Goal: Information Seeking & Learning: Learn about a topic

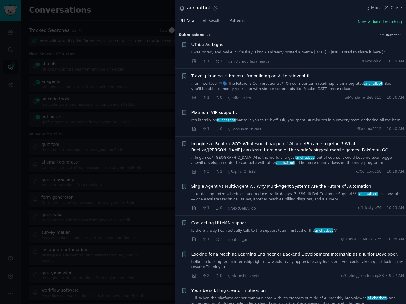
scroll to position [2253, 0]
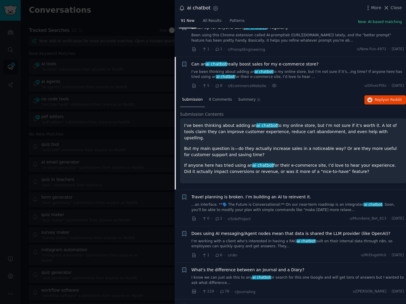
click at [319, 123] on p "I’ve been thinking about adding an ai chatbot to my online store, but I’m not s…" at bounding box center [293, 132] width 218 height 19
click at [301, 146] on p "But my main question is—do they actually increase sales in a noticeable way? Or…" at bounding box center [293, 152] width 218 height 12
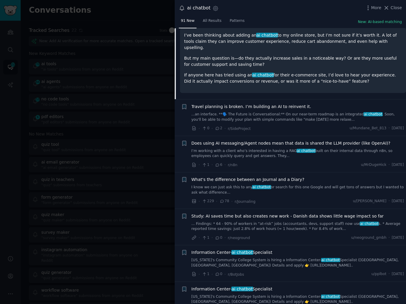
scroll to position [2454, 0]
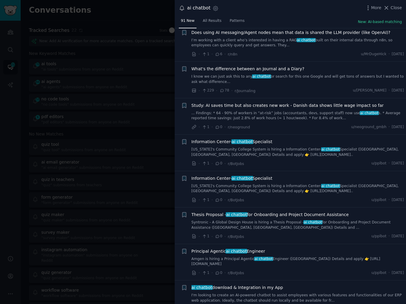
click at [295, 161] on div "· 1 · 0 · r/BotJobs u/pplbot · [DATE]" at bounding box center [298, 164] width 213 height 6
click at [294, 161] on div "· 1 · 0 · r/BotJobs u/pplbot · [DATE]" at bounding box center [298, 164] width 213 height 6
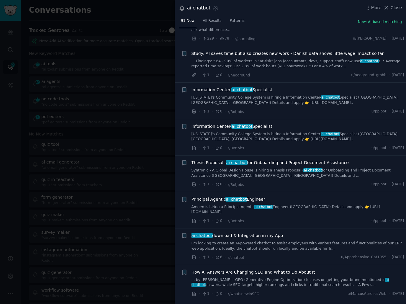
scroll to position [2508, 0]
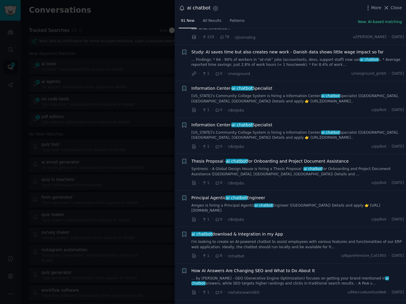
click at [294, 180] on div "· 1 · 0 · r/BotJobs u/pplbot · [DATE]" at bounding box center [298, 183] width 213 height 6
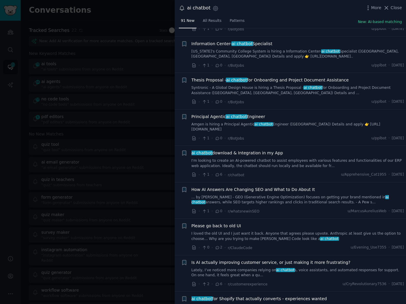
scroll to position [2589, 0]
click at [294, 146] on li "+ ai chatbot download & Integration in my App I'm looking to create an AI-power…" at bounding box center [290, 164] width 231 height 36
click at [290, 146] on li "+ ai chatbot download & Integration in my App I'm looking to create an AI-power…" at bounding box center [290, 164] width 231 height 36
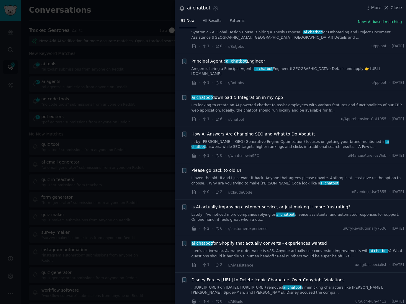
scroll to position [2660, 0]
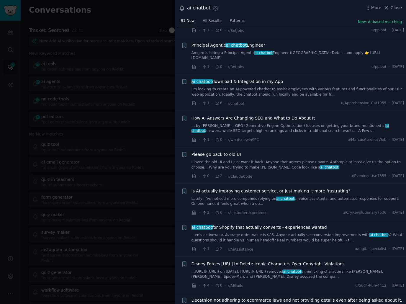
click at [286, 210] on div "· 2 · 6 · r/customerexperience u/CryRevolutionary7536 · [DATE]" at bounding box center [298, 213] width 213 height 6
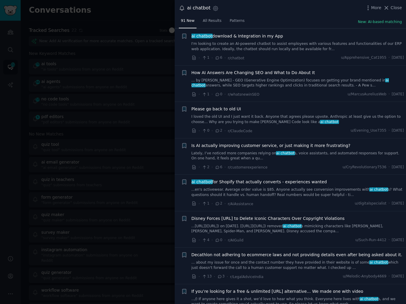
click at [288, 237] on div "· 4 · 0 · r/AIGuild u/Such-Run-4412 · [DATE]" at bounding box center [298, 240] width 213 height 6
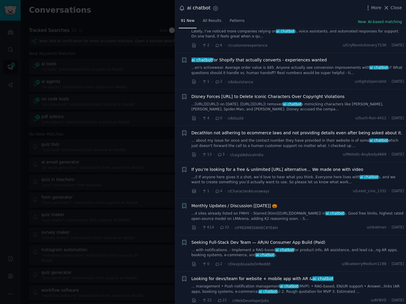
scroll to position [2863, 0]
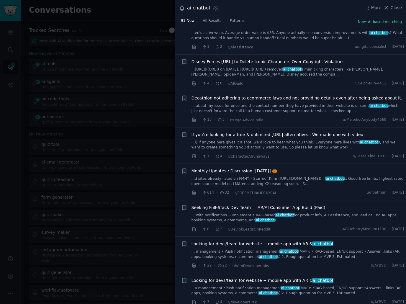
click at [292, 205] on div "Seeking Full-Stack Dev Team — AR/AI Consumer App Build (Paid) ... with notifica…" at bounding box center [298, 219] width 213 height 28
click at [302, 226] on div "· 0 · 2 · r/DevJobLeadsOnReddit u/BlueberryMedium1198 · [DATE]" at bounding box center [298, 229] width 213 height 6
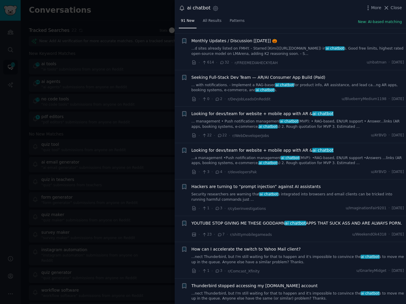
scroll to position [2995, 0]
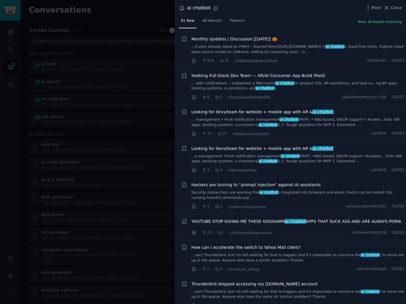
click at [302, 219] on div "YOUTUBE STOP GIVING ME THESE GODDAMN ai chatbot APPS THAT SUCK ASS AND ARE ALWA…" at bounding box center [298, 228] width 213 height 18
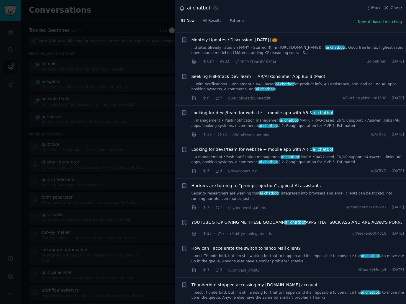
click at [296, 231] on div "· 23 · 7 · r/shittymobilegameads u/WeekendOk4318 · [DATE]" at bounding box center [298, 234] width 213 height 6
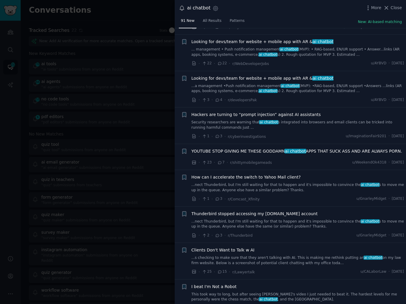
scroll to position [3066, 0]
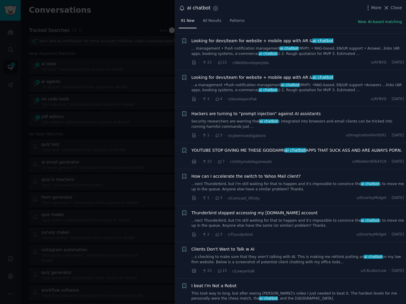
click at [295, 231] on div "· 2 · 3 · r/Thunderbird u/GnarleyMidget · [DATE]" at bounding box center [298, 234] width 213 height 6
click at [128, 142] on div at bounding box center [203, 152] width 406 height 304
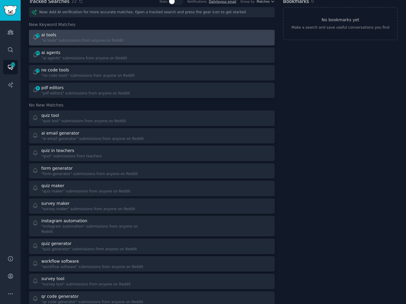
scroll to position [29, 0]
click at [150, 68] on div "10 no code tools "no code tools" submissions from anyone on Reddit" at bounding box center [152, 73] width 242 height 12
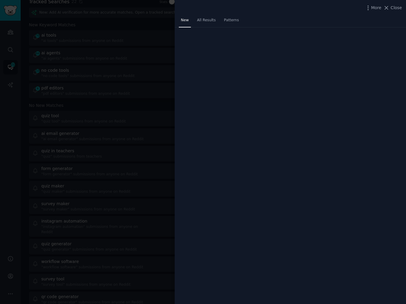
click at [281, 17] on div "New All Results Patterns" at bounding box center [290, 22] width 231 height 12
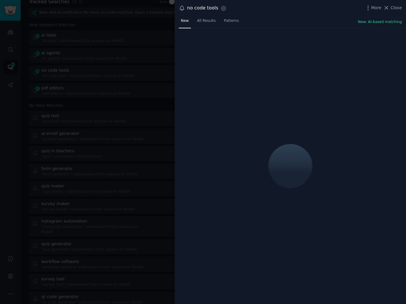
click at [281, 17] on div "New All Results Patterns New: AI-based matching" at bounding box center [290, 22] width 231 height 12
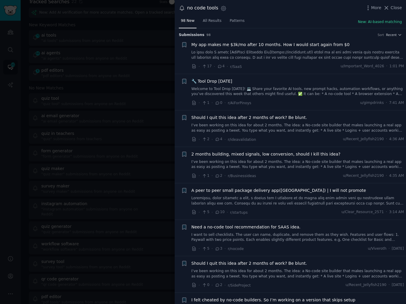
click at [281, 17] on div "98 New All Results Patterns New: AI-based matching" at bounding box center [290, 22] width 231 height 12
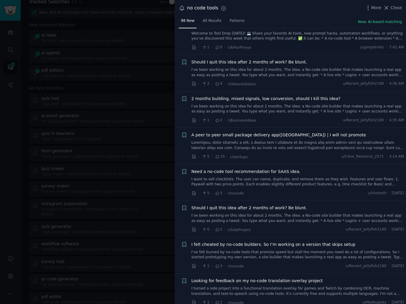
scroll to position [56, 0]
click at [278, 226] on div "· 0 · 2 · r/SideProject u/Recent_Jellyfish2190 · [DATE]" at bounding box center [298, 229] width 213 height 6
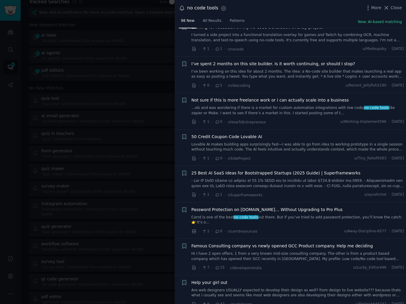
scroll to position [310, 0]
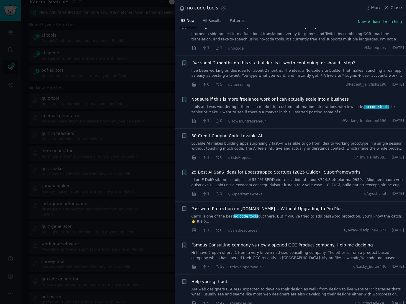
click at [278, 227] on div "· 1 · 0 · r/carrdresources u/Away-Discipline-8577 · [DATE]" at bounding box center [298, 230] width 213 height 6
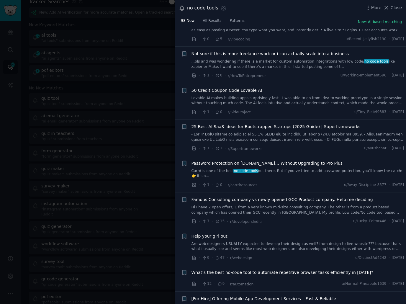
scroll to position [356, 0]
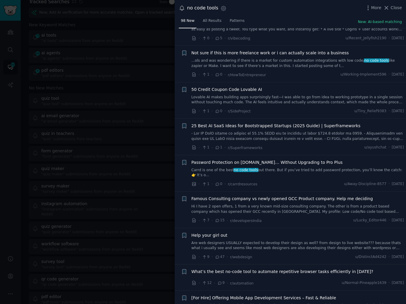
click at [280, 225] on li "+ Famous Consulting company vs newly opened GCC Product company. Help me decidi…" at bounding box center [290, 210] width 231 height 36
click at [282, 270] on span "What’s the best no-code tool to automate repetitive browser tasks efficiently i…" at bounding box center [283, 272] width 182 height 6
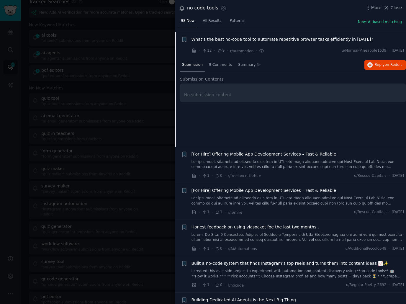
scroll to position [592, 0]
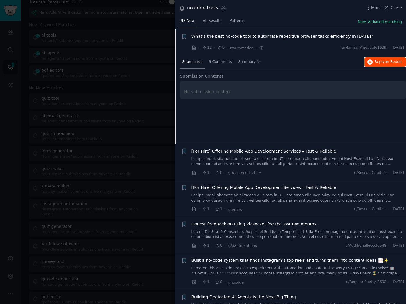
drag, startPoint x: 371, startPoint y: 63, endPoint x: 375, endPoint y: 63, distance: 3.3
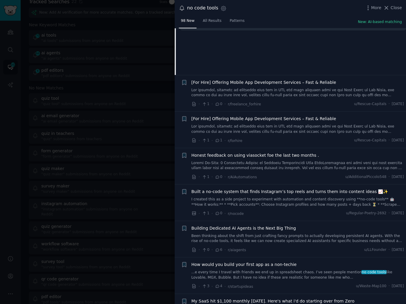
scroll to position [661, 0]
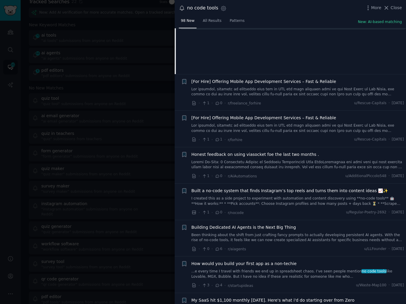
click at [279, 111] on li "+ [For Hire] Offering Mobile App Development Services – Fast & Reliable · 1 · 1…" at bounding box center [290, 129] width 231 height 36
click at [283, 103] on div "· 1 · 0 · r/freelance_forhire u/Rescue-Capitals · [DATE]" at bounding box center [298, 103] width 213 height 6
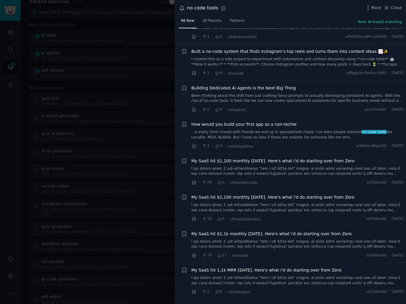
scroll to position [802, 0]
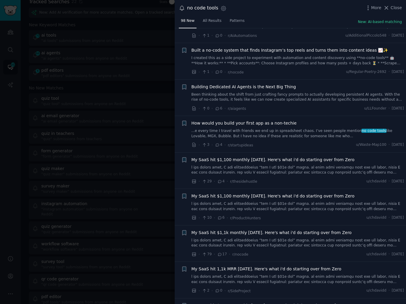
click at [277, 109] on div "· 0 · 6 · r/aiagents u/LLFounder · [DATE]" at bounding box center [298, 108] width 213 height 6
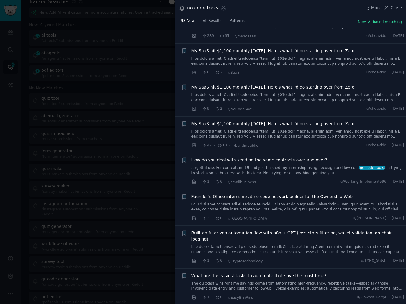
scroll to position [1204, 0]
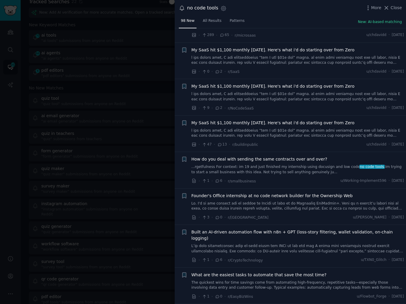
click at [290, 169] on link "...rgetfulness For context: im 19 and just finished my internship using docusig…" at bounding box center [298, 169] width 213 height 10
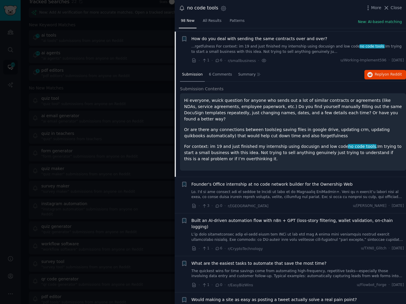
scroll to position [1237, 0]
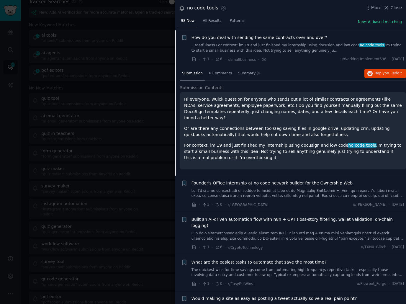
click at [282, 129] on div "Hi everyone, wuick question for anyone who sends out a lot of similar contracts…" at bounding box center [293, 128] width 218 height 65
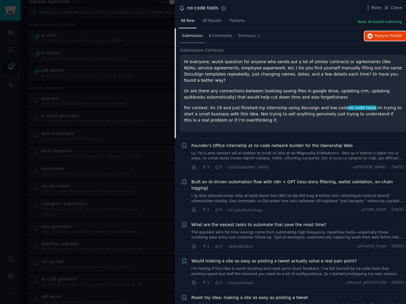
scroll to position [1274, 0]
click at [279, 230] on link "The quickest wins for time savings come from automating high-frequency, repetit…" at bounding box center [298, 235] width 213 height 10
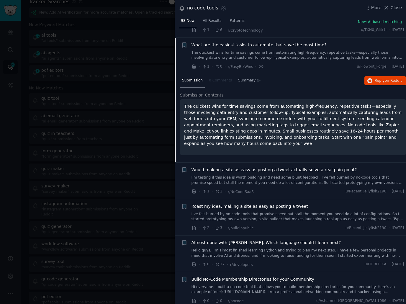
scroll to position [1346, 0]
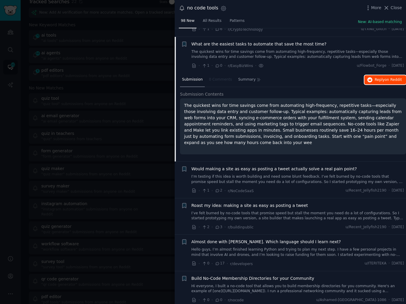
drag, startPoint x: 373, startPoint y: 71, endPoint x: 377, endPoint y: 74, distance: 5.3
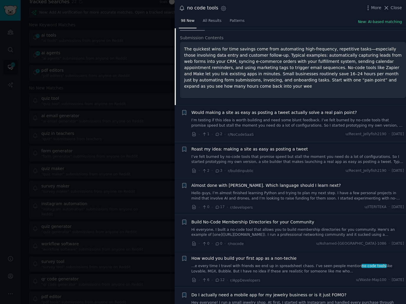
click at [298, 168] on div "· 2 · 3 · r/buildinpublic u/Recent_Jellyfish2190 · [DATE]" at bounding box center [298, 171] width 213 height 6
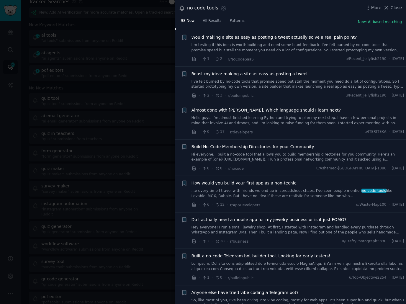
click at [293, 165] on div "· 0 · 0 · r/nocode u/[GEOGRAPHIC_DATA]-[GEOGRAPHIC_DATA]-1086 · [DATE]" at bounding box center [298, 168] width 213 height 6
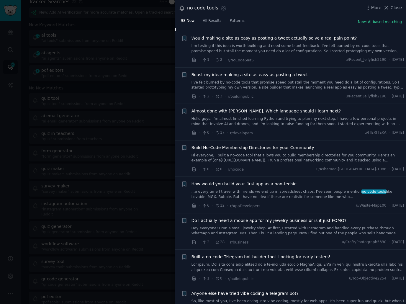
click at [285, 189] on link "...e every time I travel with friends we end up in spreadsheet chaos. I’ve seen…" at bounding box center [298, 194] width 213 height 10
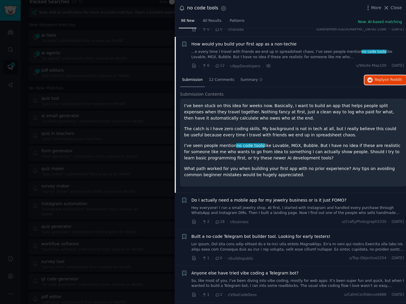
scroll to position [1598, 0]
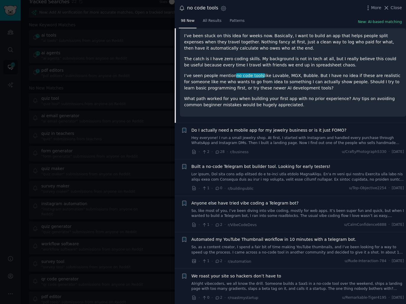
click at [309, 174] on div "Built a no-code Telegram bot builder tool. Looking for early testers! · 1 · 0 ·…" at bounding box center [298, 178] width 213 height 28
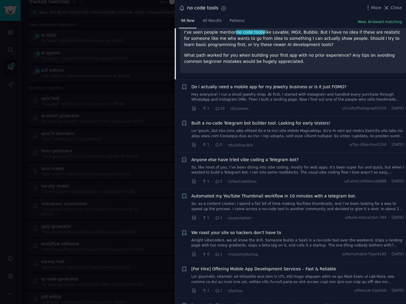
scroll to position [1642, 0]
click at [309, 178] on div "· 1 · 2 · r/VibeCodeDevs u/CalmConfidence6888 · [DATE]" at bounding box center [298, 181] width 213 height 6
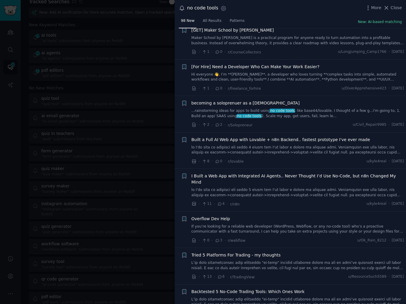
scroll to position [1954, 0]
click at [301, 201] on div "· 11 · 4 · r/n8n u/kyle4real · [DATE]" at bounding box center [298, 204] width 213 height 6
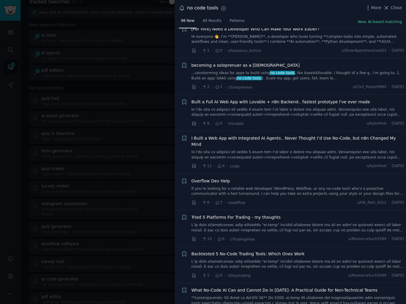
scroll to position [2062, 0]
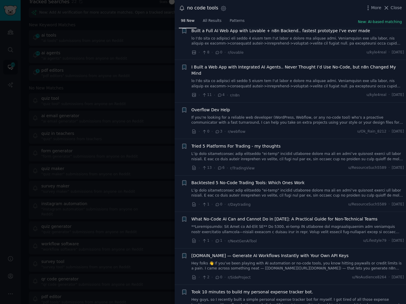
click at [290, 201] on div "· 1 · 0 · r/Daytrading u/ResourceSuch5589 · [DATE]" at bounding box center [298, 204] width 213 height 6
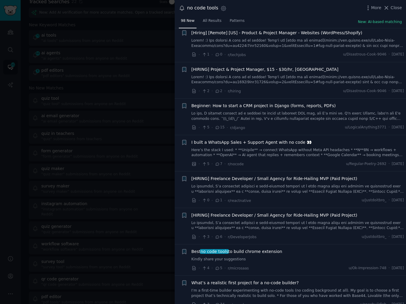
scroll to position [2442, 0]
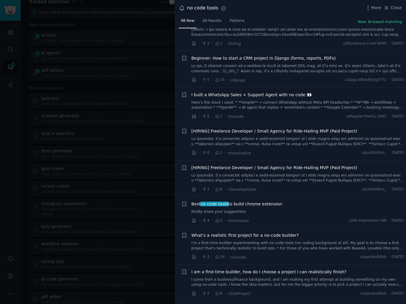
click at [287, 218] on div "· 4 · 5 · r/microsaas u/Ok-Impression-748 · [DATE]" at bounding box center [298, 221] width 213 height 6
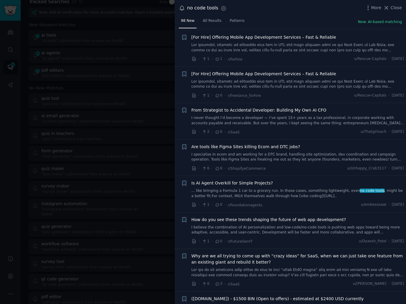
scroll to position [3454, 0]
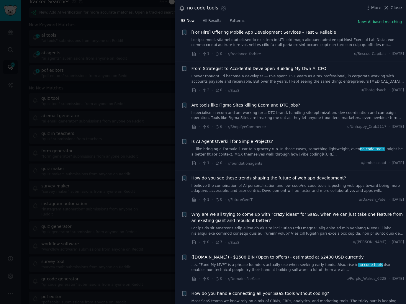
click at [100, 141] on div at bounding box center [203, 152] width 406 height 304
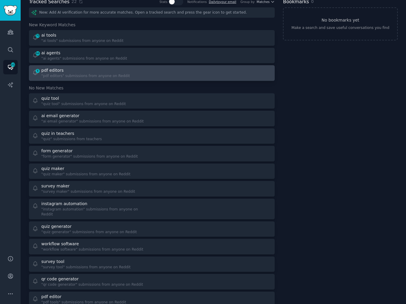
click at [133, 74] on div "6 pdf editors "pdf editors" submissions from anyone on Reddit" at bounding box center [90, 73] width 116 height 12
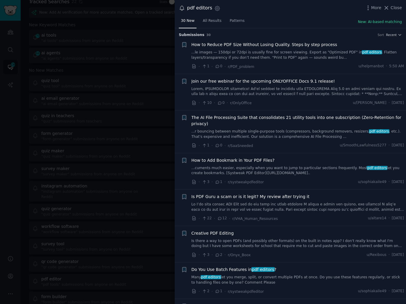
click at [286, 275] on link "Many pdf editors let you merge, split, or convert multiple PDFs at once. Do you…" at bounding box center [298, 280] width 213 height 10
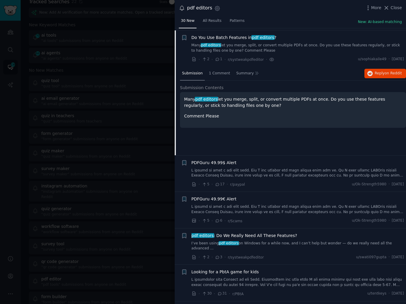
scroll to position [234, 0]
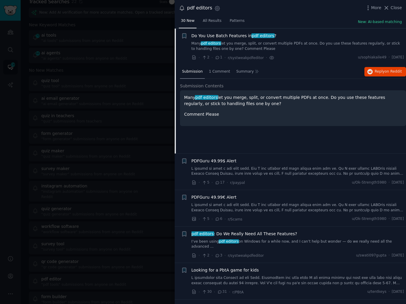
click at [275, 237] on div "pdf editors : Do We Really Need All These Features? I’ve been using pdf editors…" at bounding box center [298, 240] width 213 height 19
click at [277, 241] on link "I’ve been using pdf editors on Windows for a while now, and I can’t help but wo…" at bounding box center [298, 244] width 213 height 10
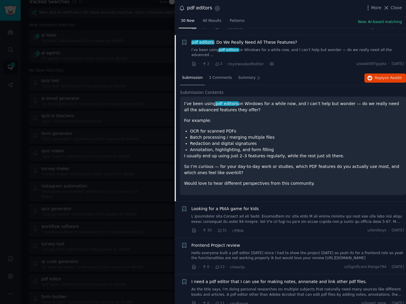
scroll to position [343, 0]
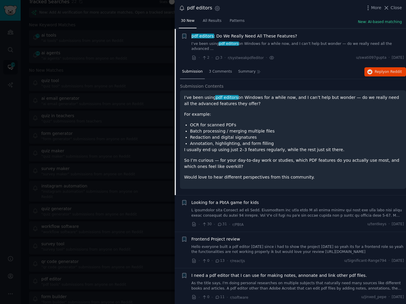
click at [286, 174] on p "Would love to hear different perspectives from this community." at bounding box center [293, 177] width 218 height 6
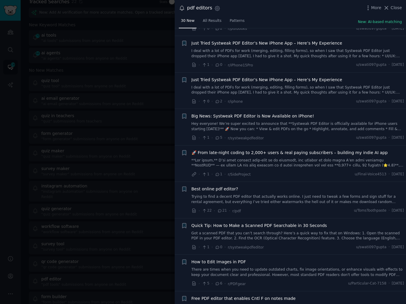
scroll to position [956, 0]
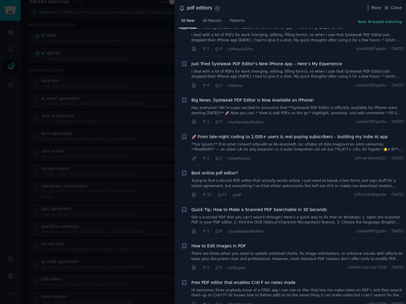
click at [296, 170] on div "Best online pdf editor? Trying to find a decent PDF editor that actually works …" at bounding box center [298, 179] width 213 height 19
click at [294, 178] on link "Trying to find a decent PDF editor that actually works online. I just need to t…" at bounding box center [298, 183] width 213 height 10
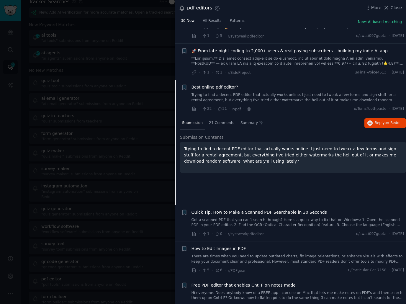
scroll to position [915, 0]
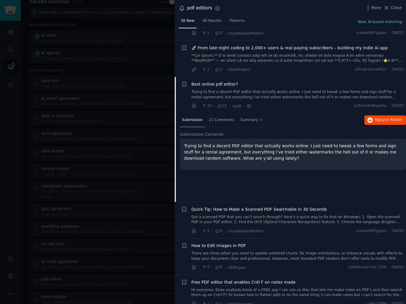
drag, startPoint x: 371, startPoint y: 113, endPoint x: 376, endPoint y: 115, distance: 5.3
click at [137, 151] on div at bounding box center [203, 152] width 406 height 304
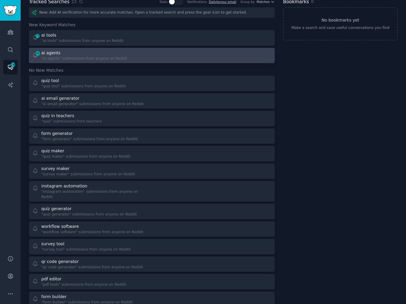
click at [167, 55] on div at bounding box center [214, 56] width 116 height 12
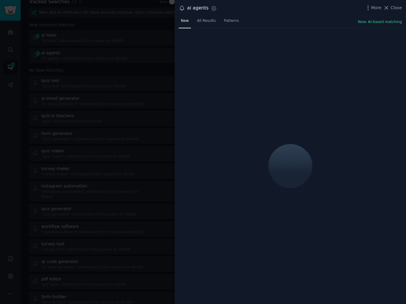
click at [312, 21] on div "New All Results Patterns New: AI-based matching" at bounding box center [290, 22] width 231 height 12
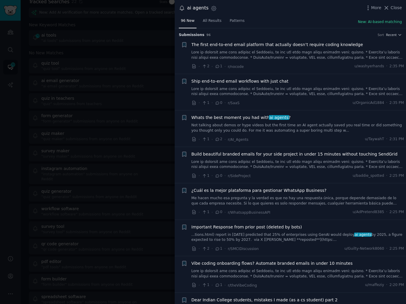
click at [295, 125] on link "Not talking about demos or hype videos but the first time an AI agent actually …" at bounding box center [298, 128] width 213 height 10
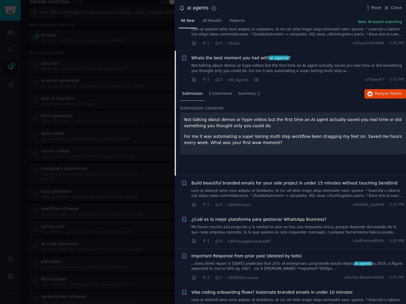
click at [286, 126] on div "Submission Contents Not talking about demos or hype videos but the first time a…" at bounding box center [293, 129] width 226 height 49
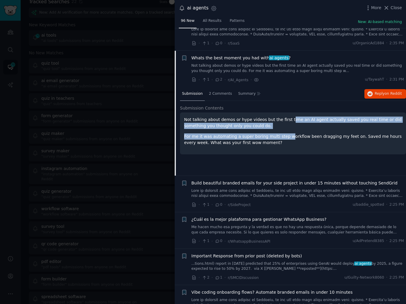
scroll to position [82, 0]
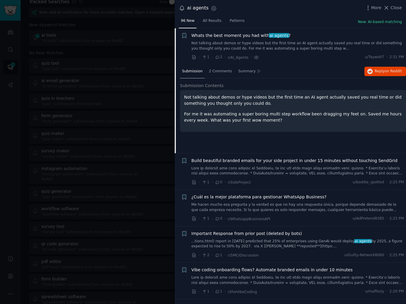
click at [286, 126] on div "Not talking about demos or hype videos but the first time an AI agent actually …" at bounding box center [293, 111] width 226 height 42
drag, startPoint x: 379, startPoint y: 68, endPoint x: 261, endPoint y: 164, distance: 152.4
